Goal: Task Accomplishment & Management: Manage account settings

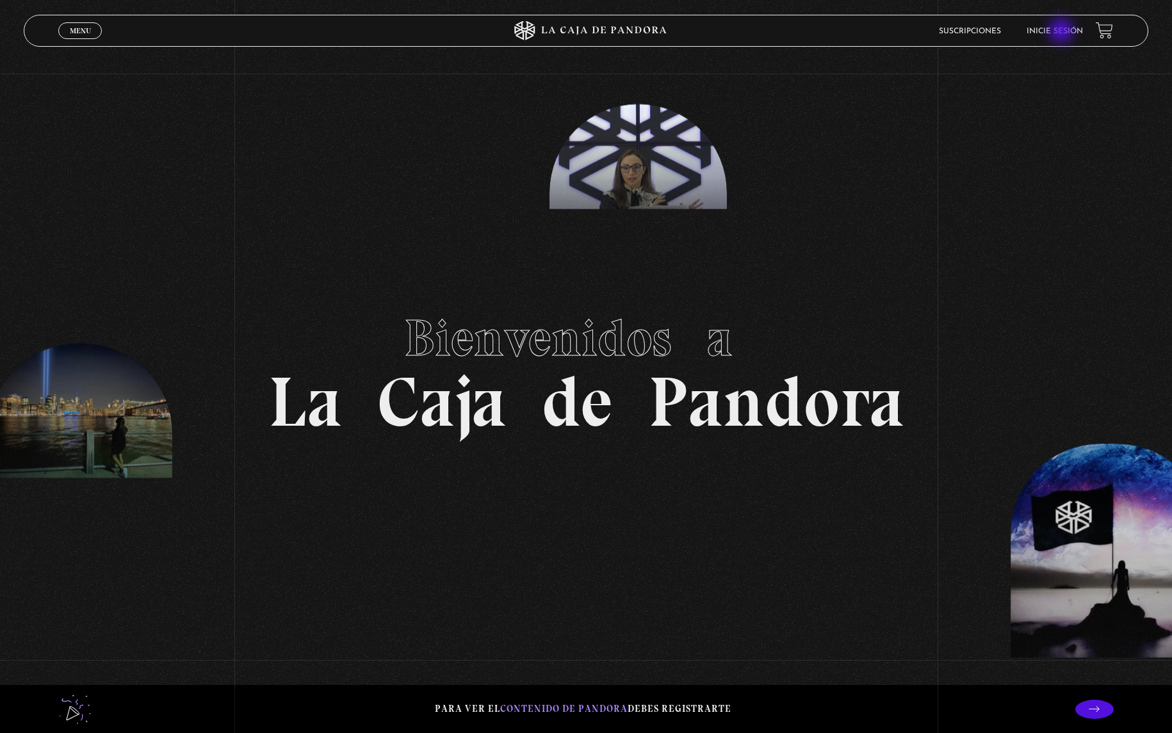
click at [1062, 32] on link "Inicie sesión" at bounding box center [1055, 32] width 56 height 8
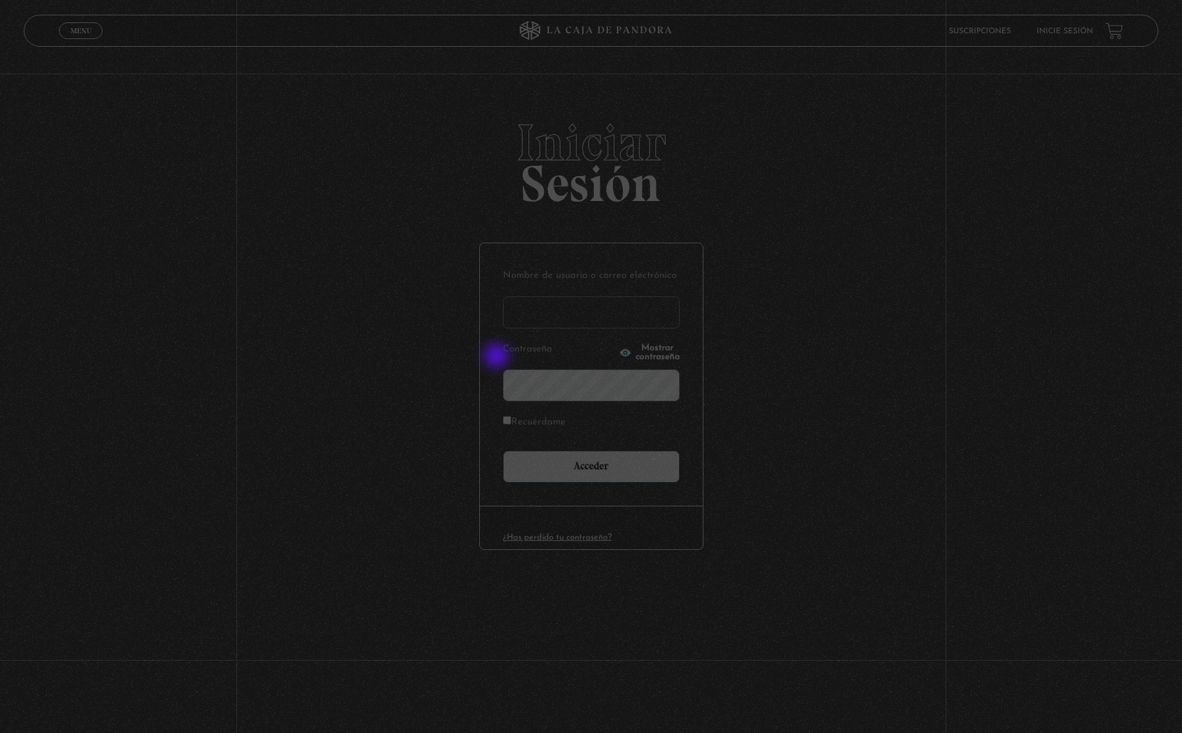
type input "evmr_21@hotmail.com"
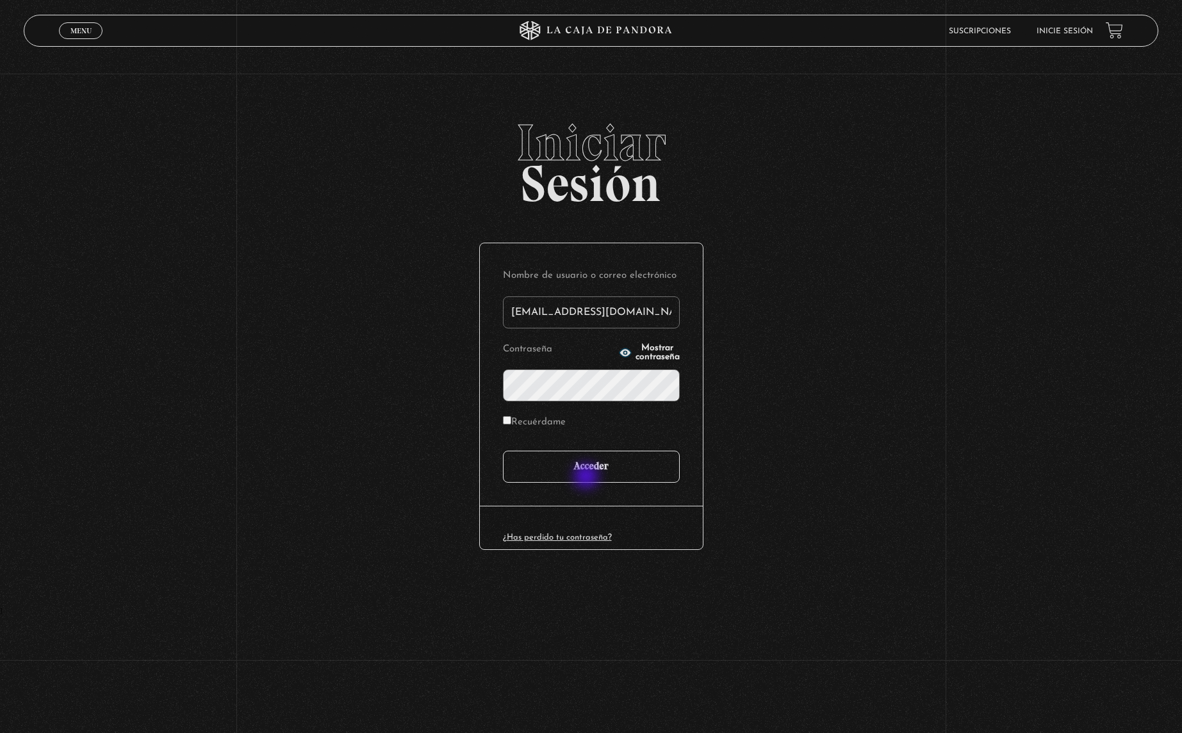
click at [588, 476] on input "Acceder" at bounding box center [591, 467] width 177 height 32
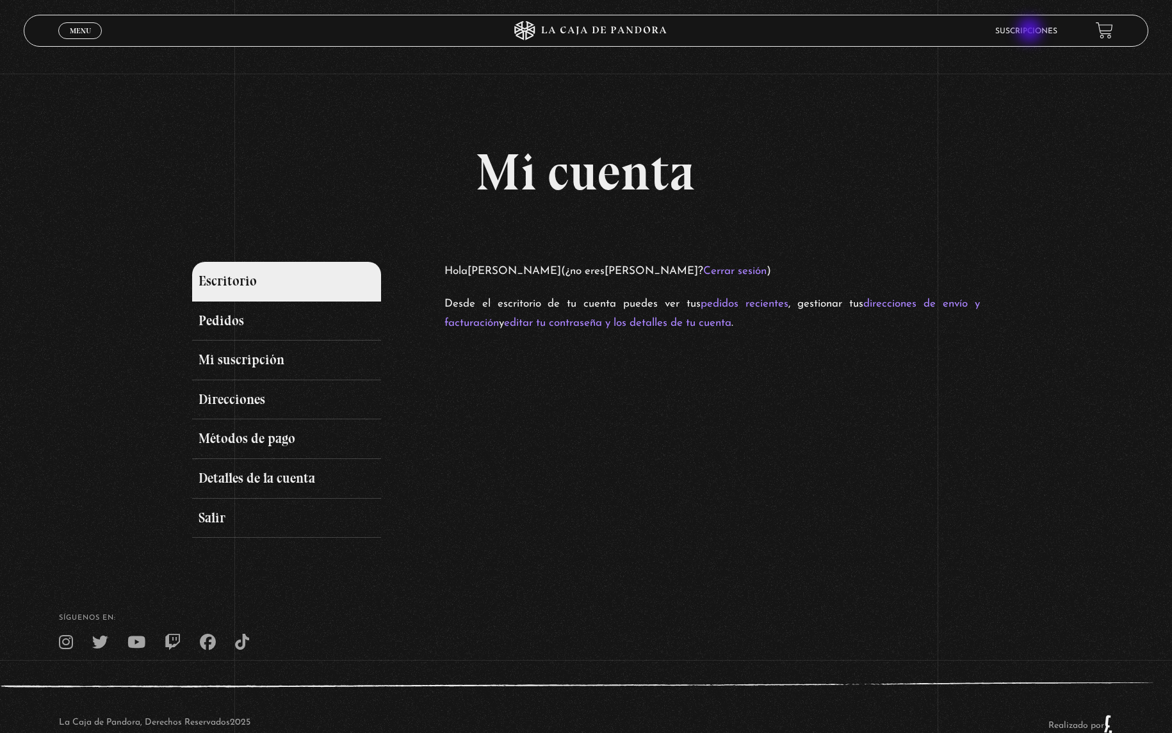
click at [1031, 31] on link "Suscripciones" at bounding box center [1026, 32] width 62 height 8
click at [1017, 31] on link "Suscripciones" at bounding box center [1026, 32] width 62 height 8
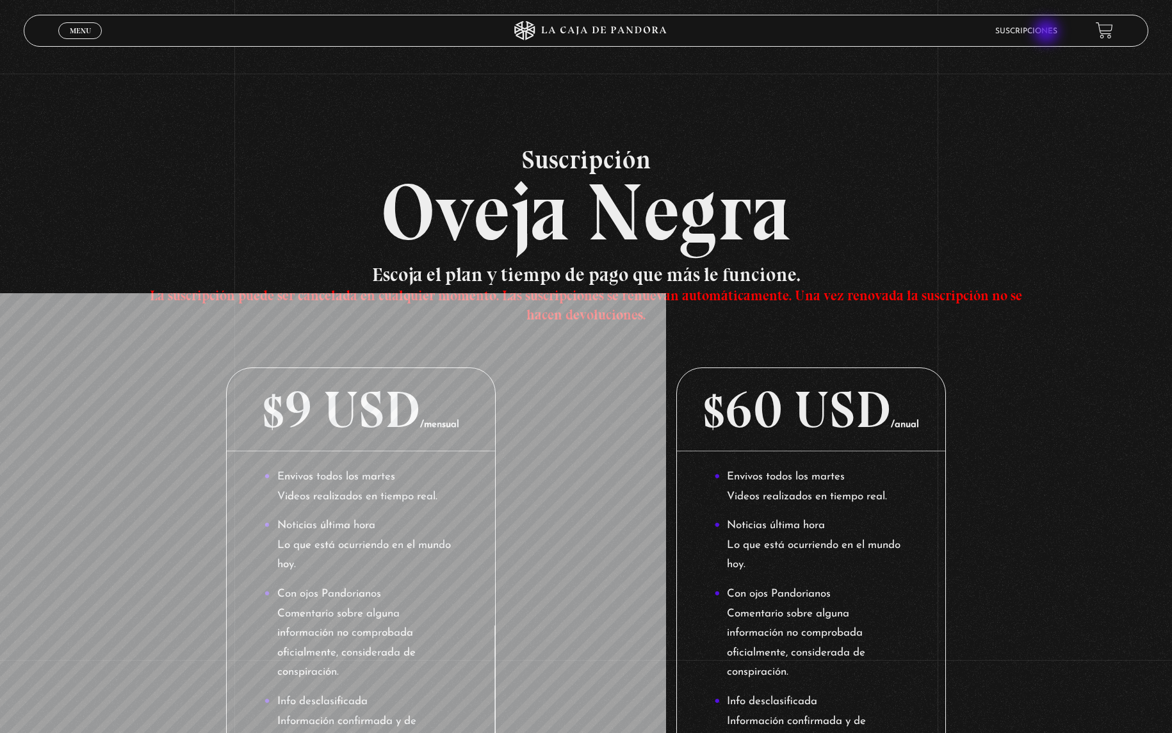
click at [1048, 33] on link "Suscripciones" at bounding box center [1026, 32] width 62 height 8
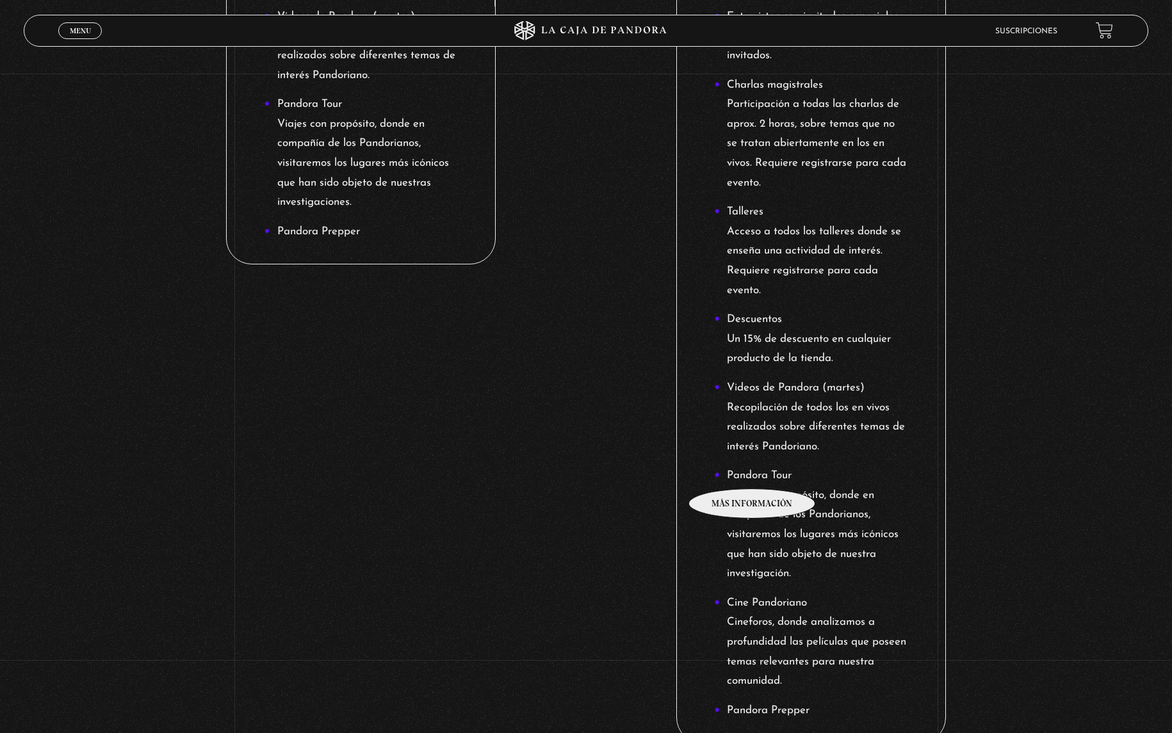
scroll to position [482, 0]
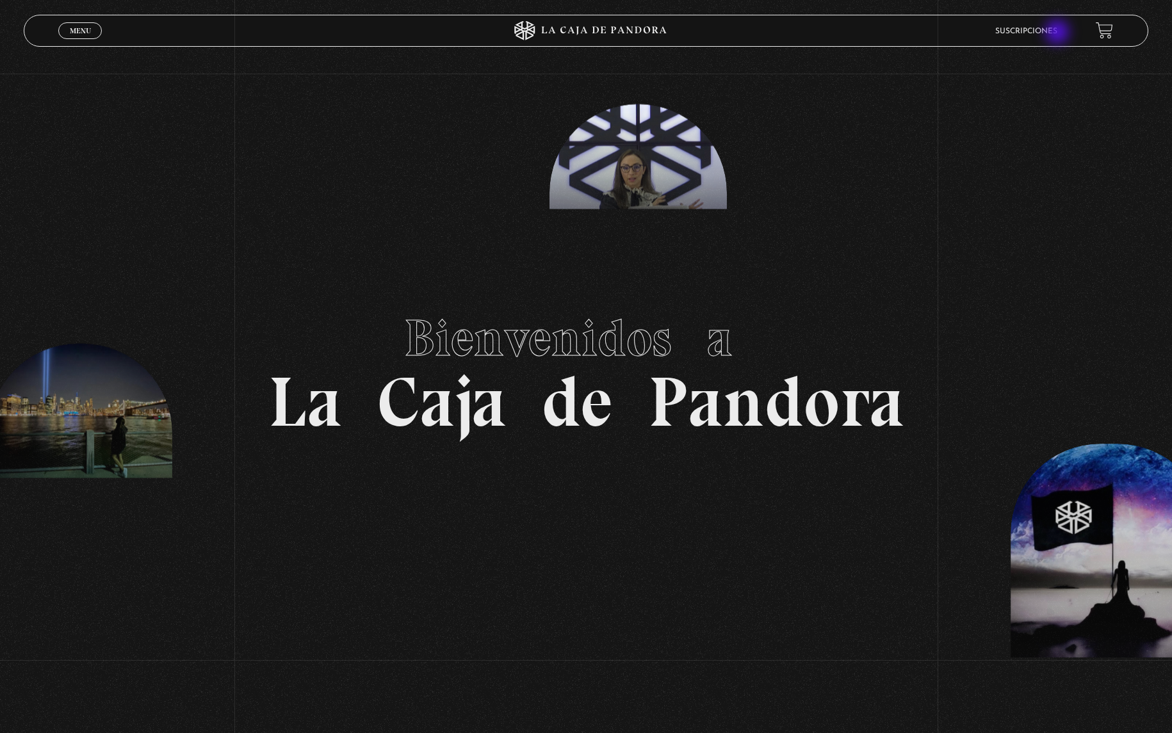
click at [1057, 33] on link "Suscripciones" at bounding box center [1026, 32] width 62 height 8
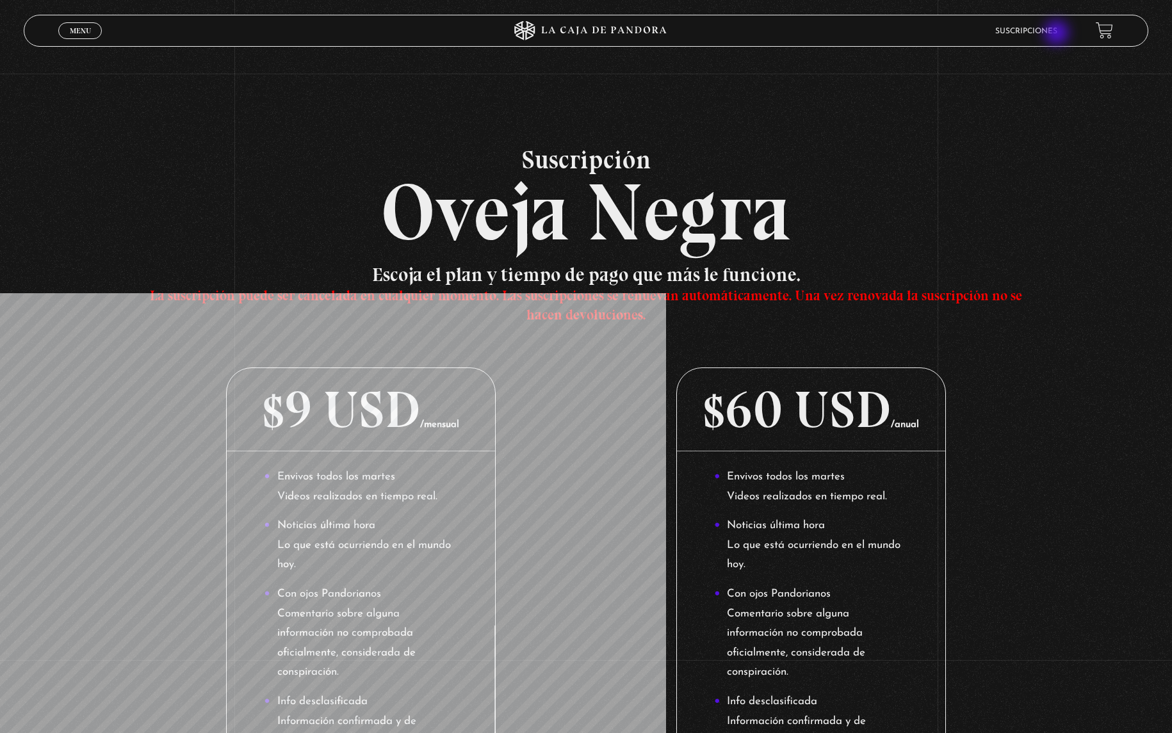
click at [1057, 34] on link "Suscripciones" at bounding box center [1026, 32] width 62 height 8
